Goal: Check status: Check status

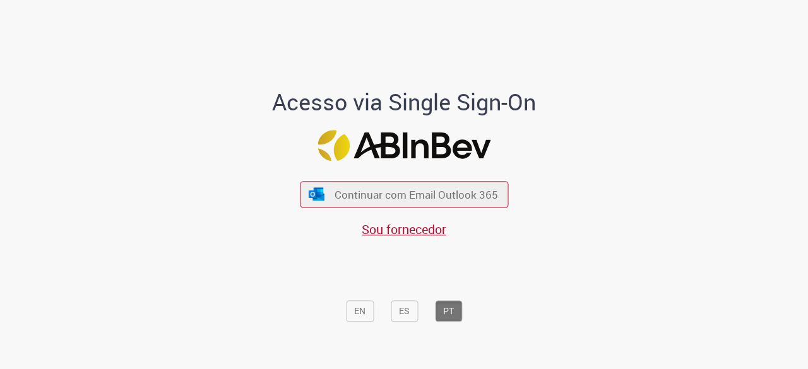
click at [428, 179] on div "Continuar com Email Outlook 365 Sou fornecedor" at bounding box center [404, 203] width 208 height 70
click at [438, 199] on span "Continuar com Email Outlook 365" at bounding box center [416, 194] width 167 height 15
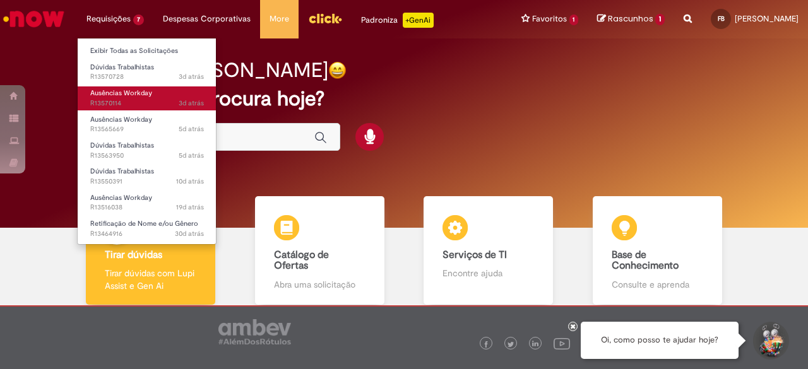
click at [138, 98] on span "3d atrás 3 dias atrás R13570114" at bounding box center [147, 103] width 114 height 10
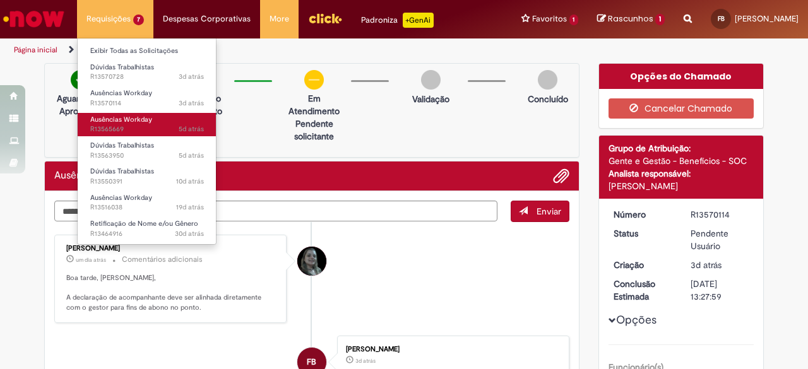
click at [124, 119] on span "Ausências Workday" at bounding box center [121, 119] width 62 height 9
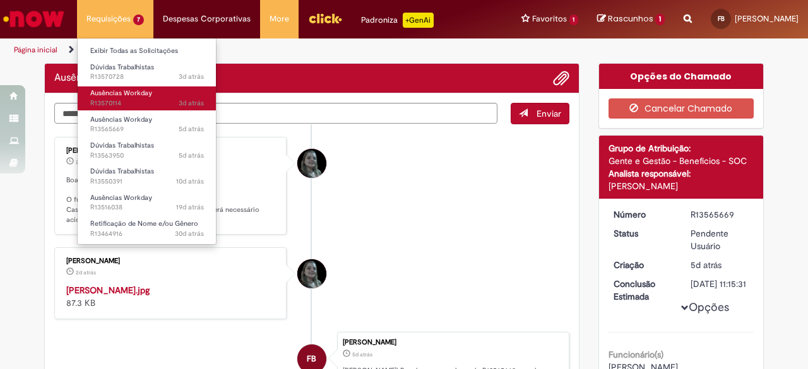
click at [134, 103] on span "3d atrás 3 dias atrás R13570114" at bounding box center [147, 103] width 114 height 10
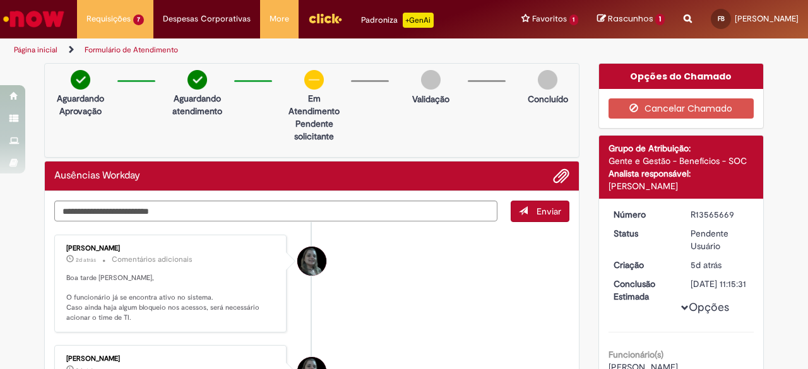
click at [440, 299] on li "[PERSON_NAME] 2d atrás 2 dias atrás Comentários adicionais Boa tarde [PERSON_NA…" at bounding box center [311, 284] width 515 height 98
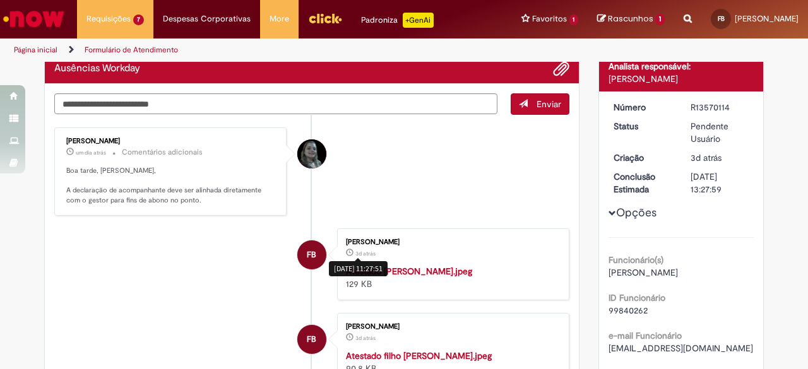
scroll to position [99, 0]
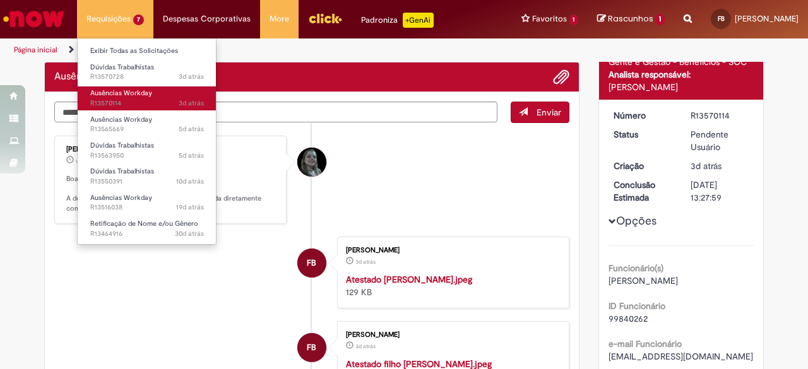
click at [131, 97] on span "Ausências Workday" at bounding box center [121, 92] width 62 height 9
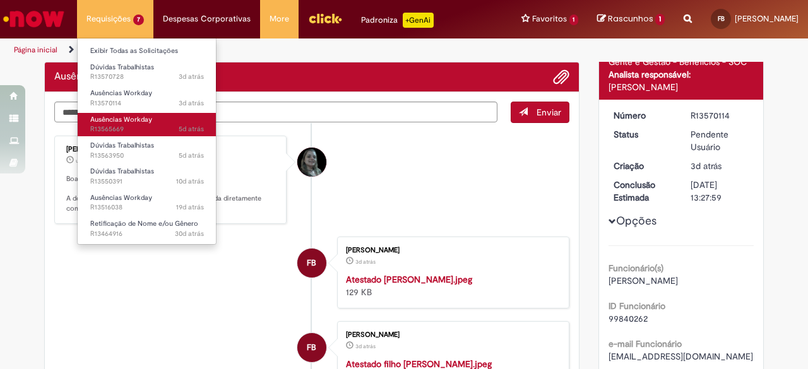
click at [148, 121] on span "Ausências Workday" at bounding box center [121, 119] width 62 height 9
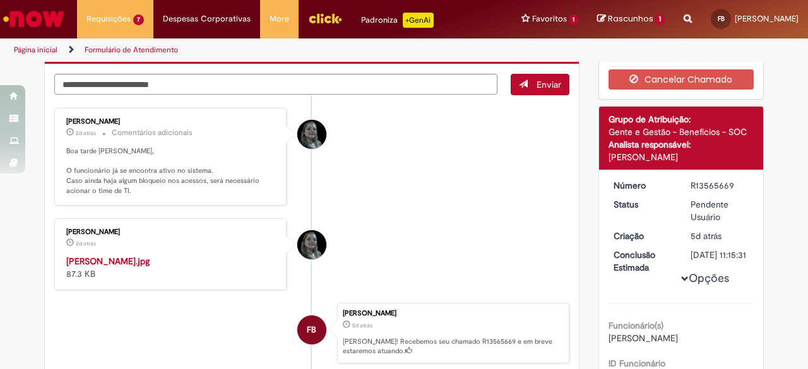
scroll to position [126, 0]
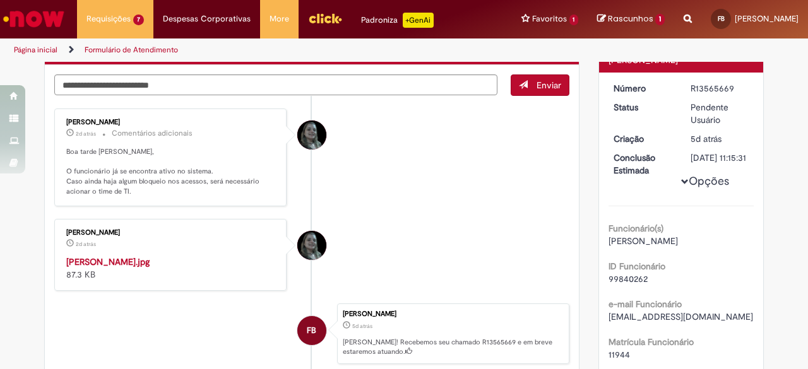
click at [395, 192] on li "[PERSON_NAME] 2d atrás 2 dias atrás Comentários adicionais Boa tarde [PERSON_NA…" at bounding box center [311, 158] width 515 height 98
drag, startPoint x: 739, startPoint y: 84, endPoint x: 601, endPoint y: 86, distance: 138.2
click at [604, 82] on dl "Número R13565669 Status Pendente Usuário Criação 5d atrás 5 dias atrás Conclusã…" at bounding box center [681, 82] width 155 height 0
copy dl "Número R13565669"
drag, startPoint x: 384, startPoint y: 204, endPoint x: 379, endPoint y: 193, distance: 11.6
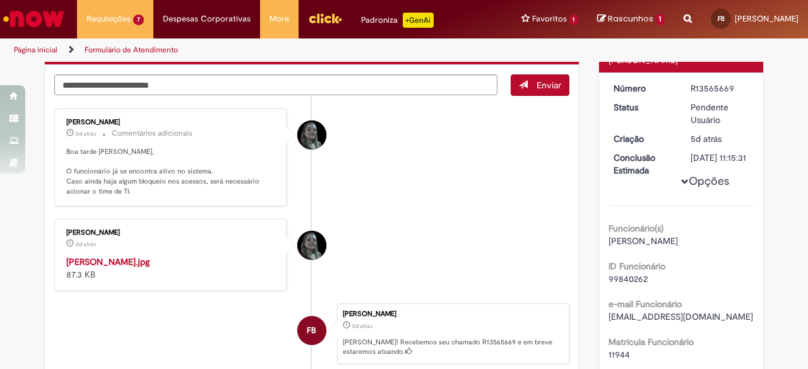
click at [385, 204] on ul "[PERSON_NAME] 2d atrás 2 dias atrás Comentários adicionais Boa tarde [PERSON_NA…" at bounding box center [311, 255] width 515 height 319
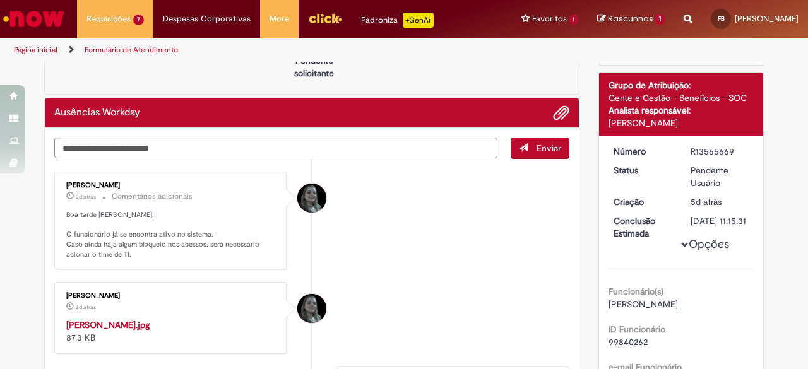
click at [422, 230] on li "[PERSON_NAME] 2d atrás 2 dias atrás Comentários adicionais Boa tarde [PERSON_NA…" at bounding box center [311, 221] width 515 height 98
